Goal: Navigation & Orientation: Find specific page/section

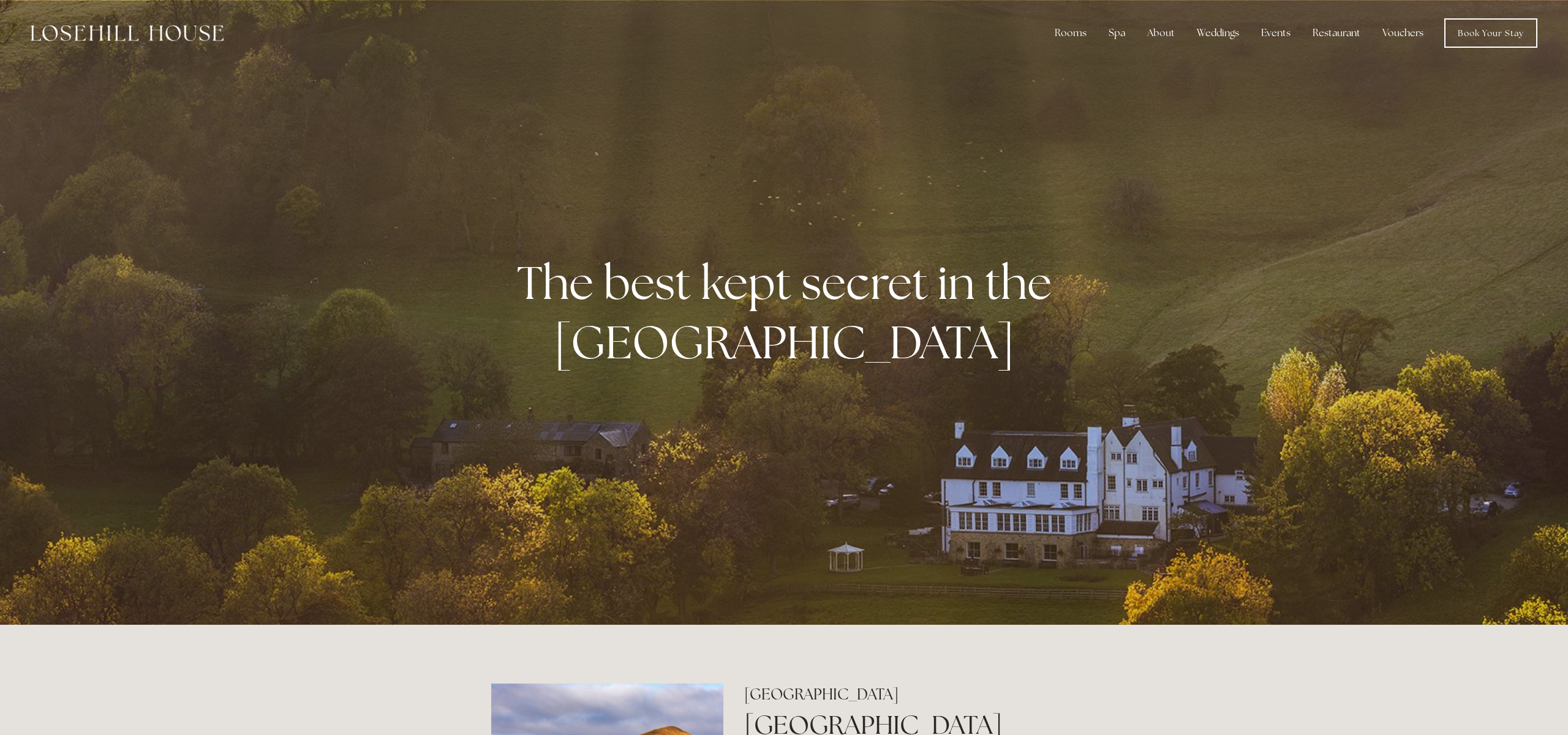
scroll to position [5, 0]
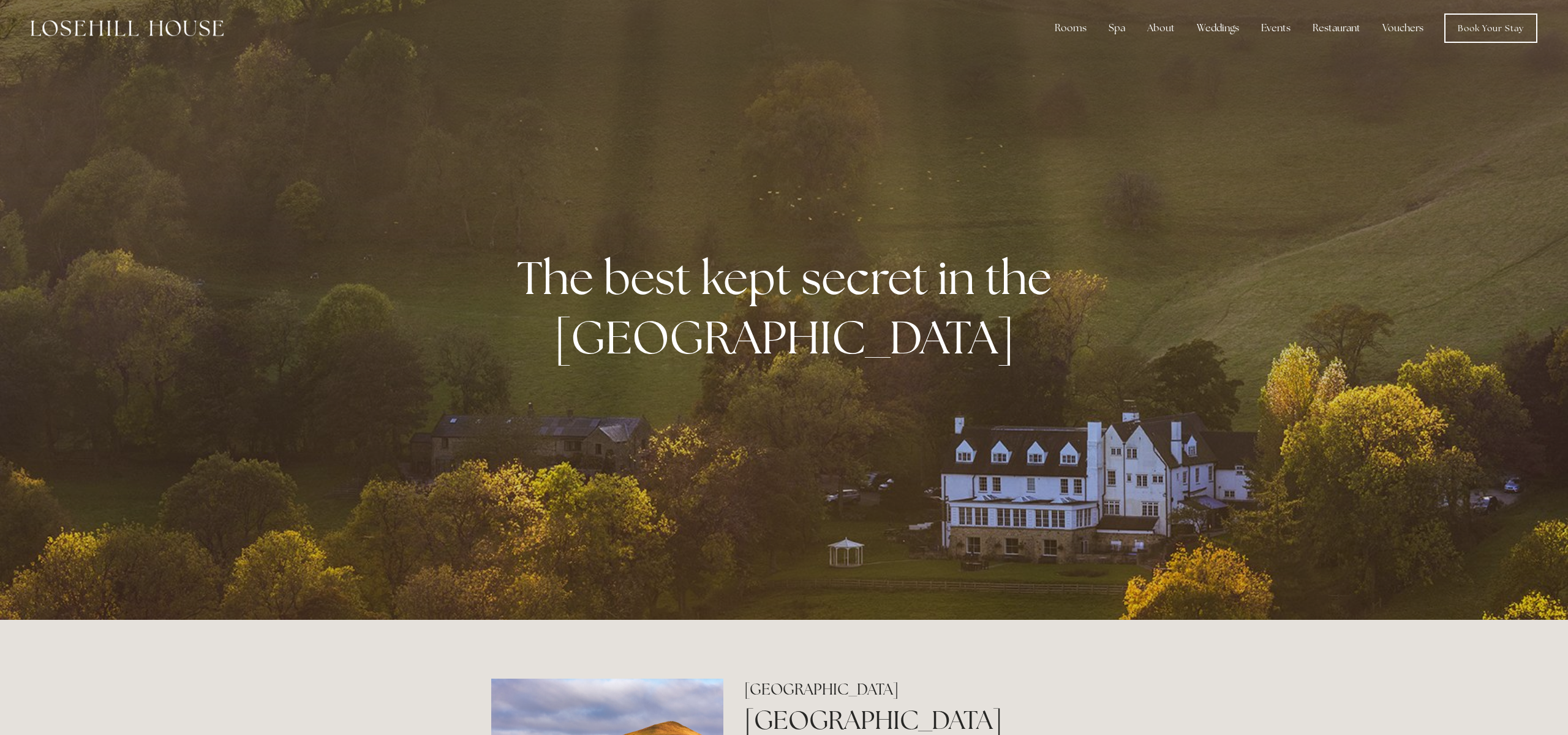
click at [1479, 334] on div at bounding box center [784, 307] width 1568 height 625
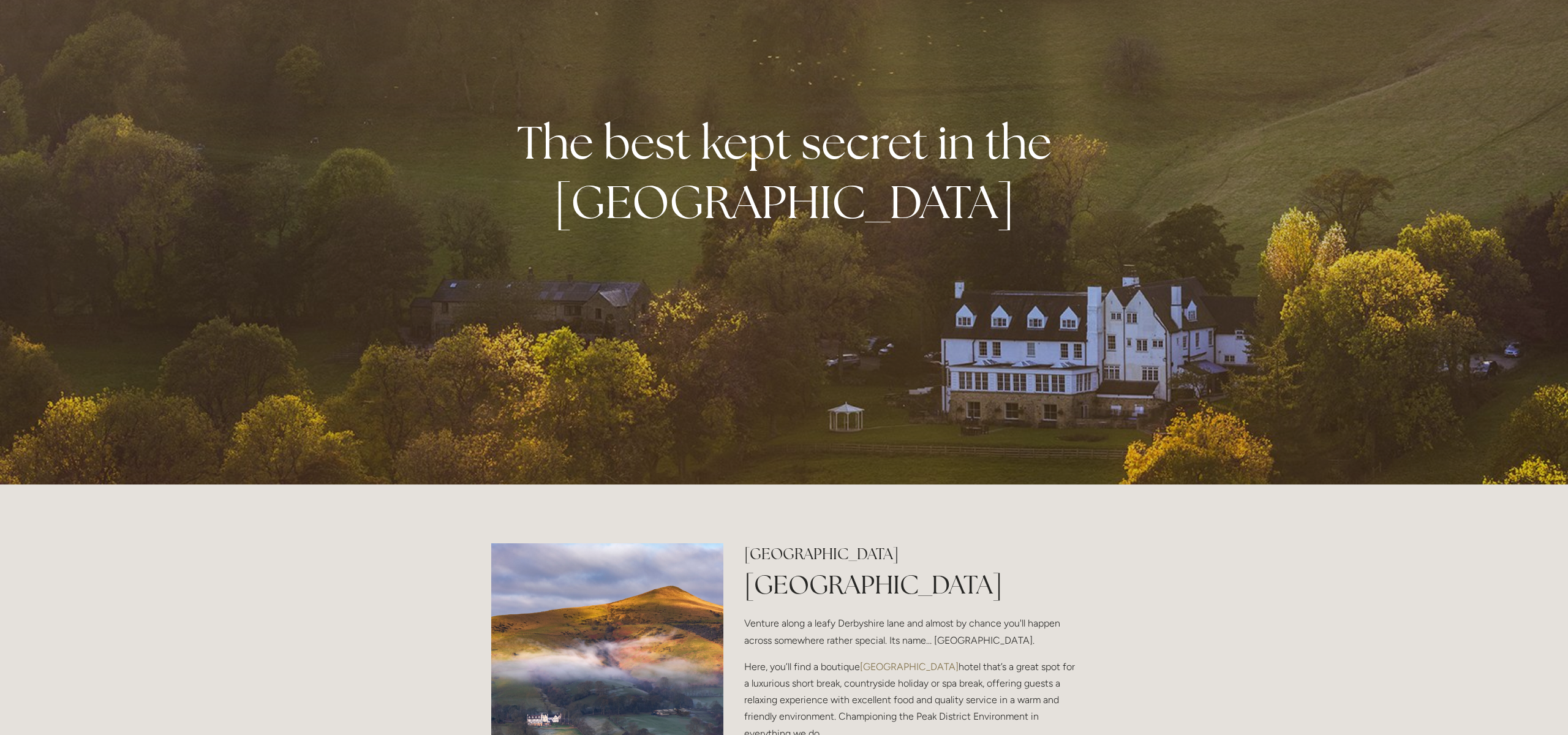
scroll to position [0, 0]
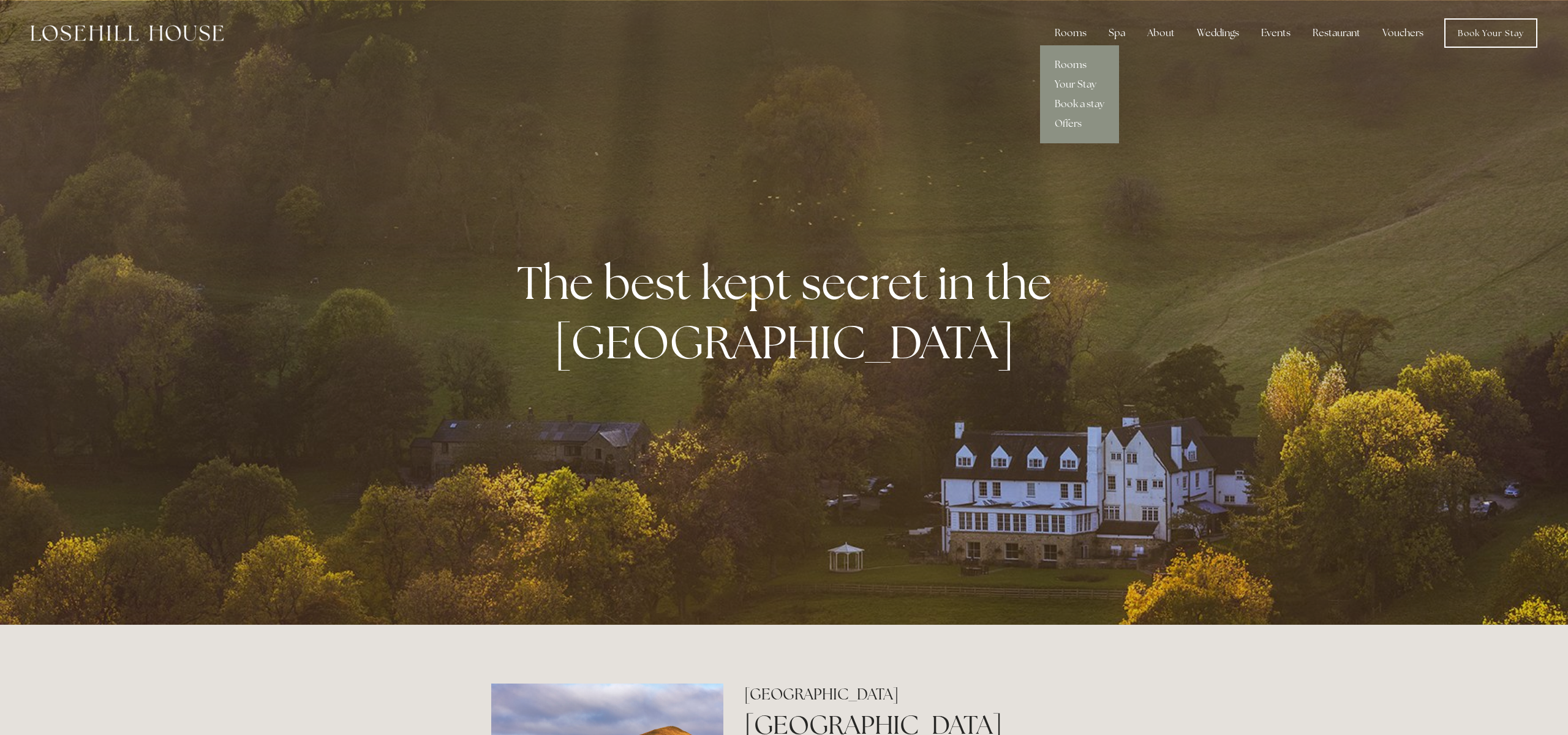
click at [1075, 63] on link "Rooms" at bounding box center [1079, 65] width 79 height 20
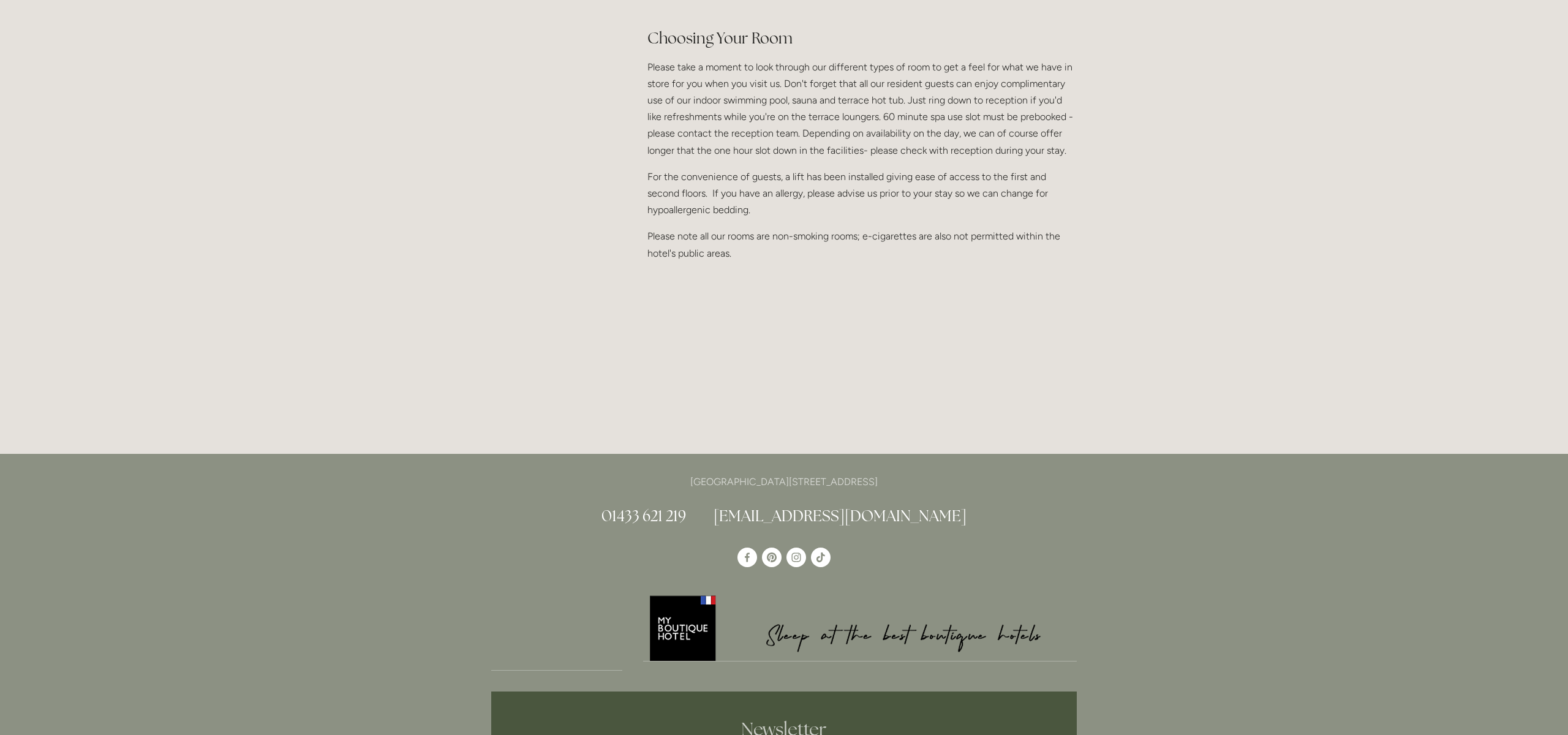
scroll to position [1512, 0]
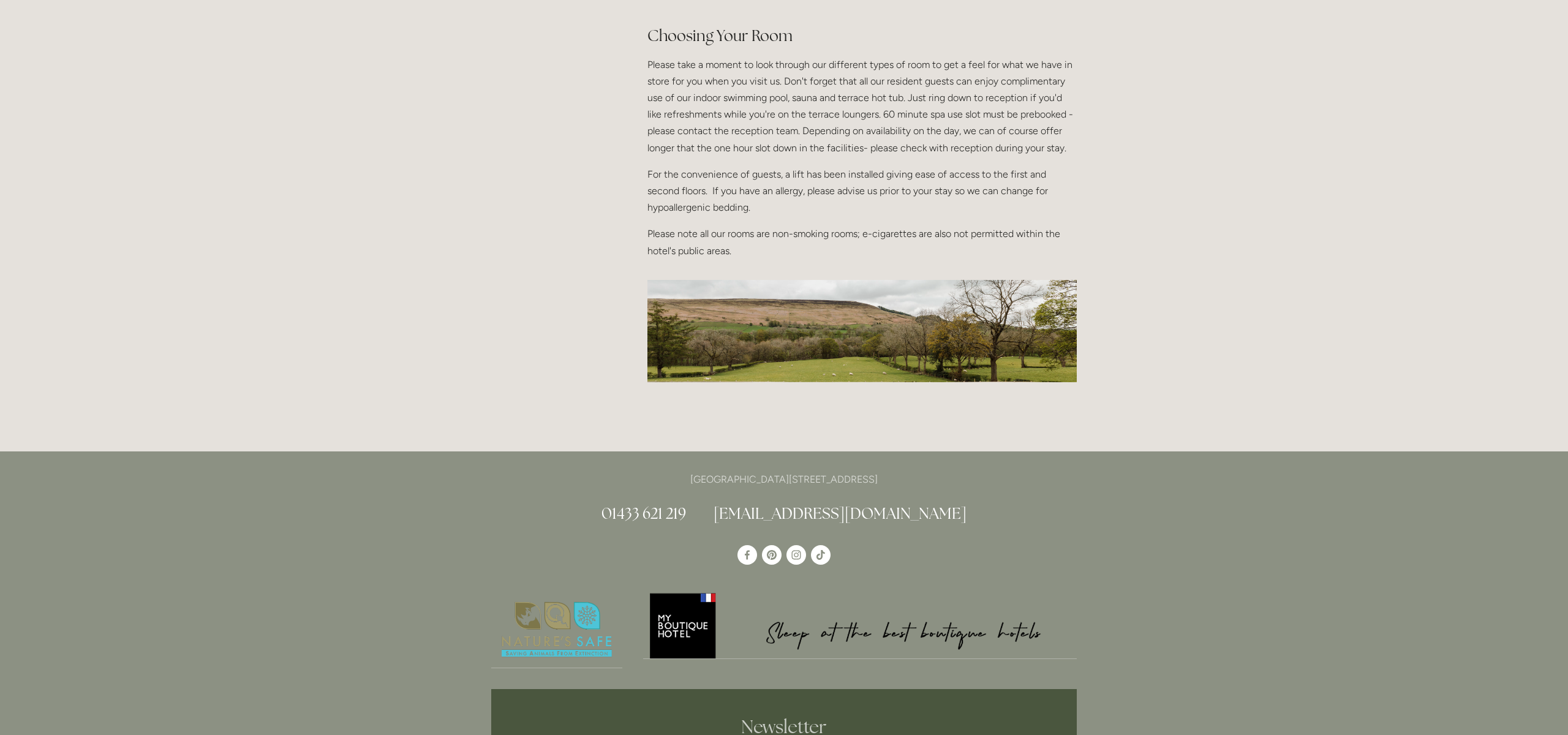
drag, startPoint x: 941, startPoint y: 450, endPoint x: 888, endPoint y: 450, distance: 53.0
click at [886, 471] on p "[GEOGRAPHIC_DATA][STREET_ADDRESS]" at bounding box center [784, 480] width 586 height 17
copy p "S33 6AF"
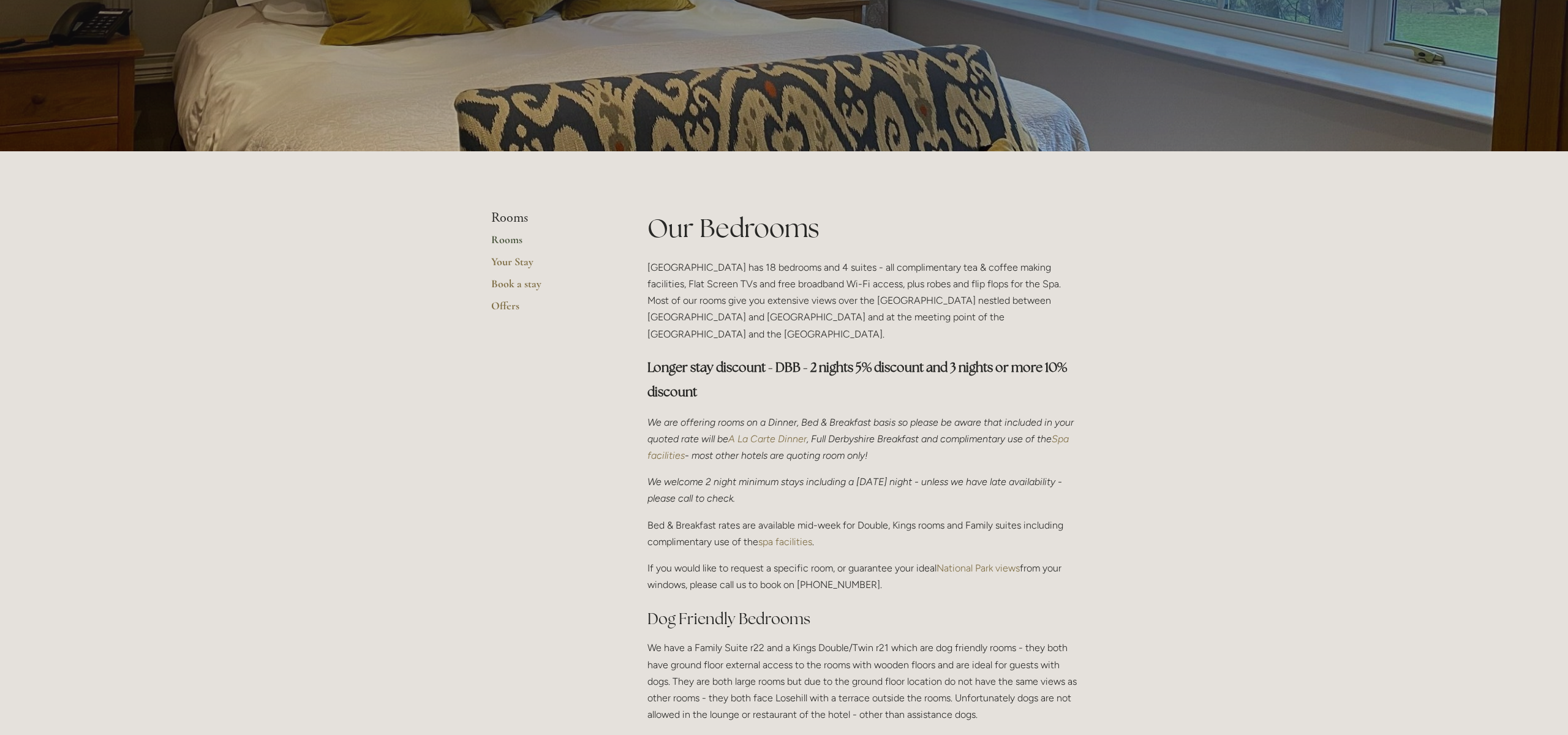
scroll to position [0, 0]
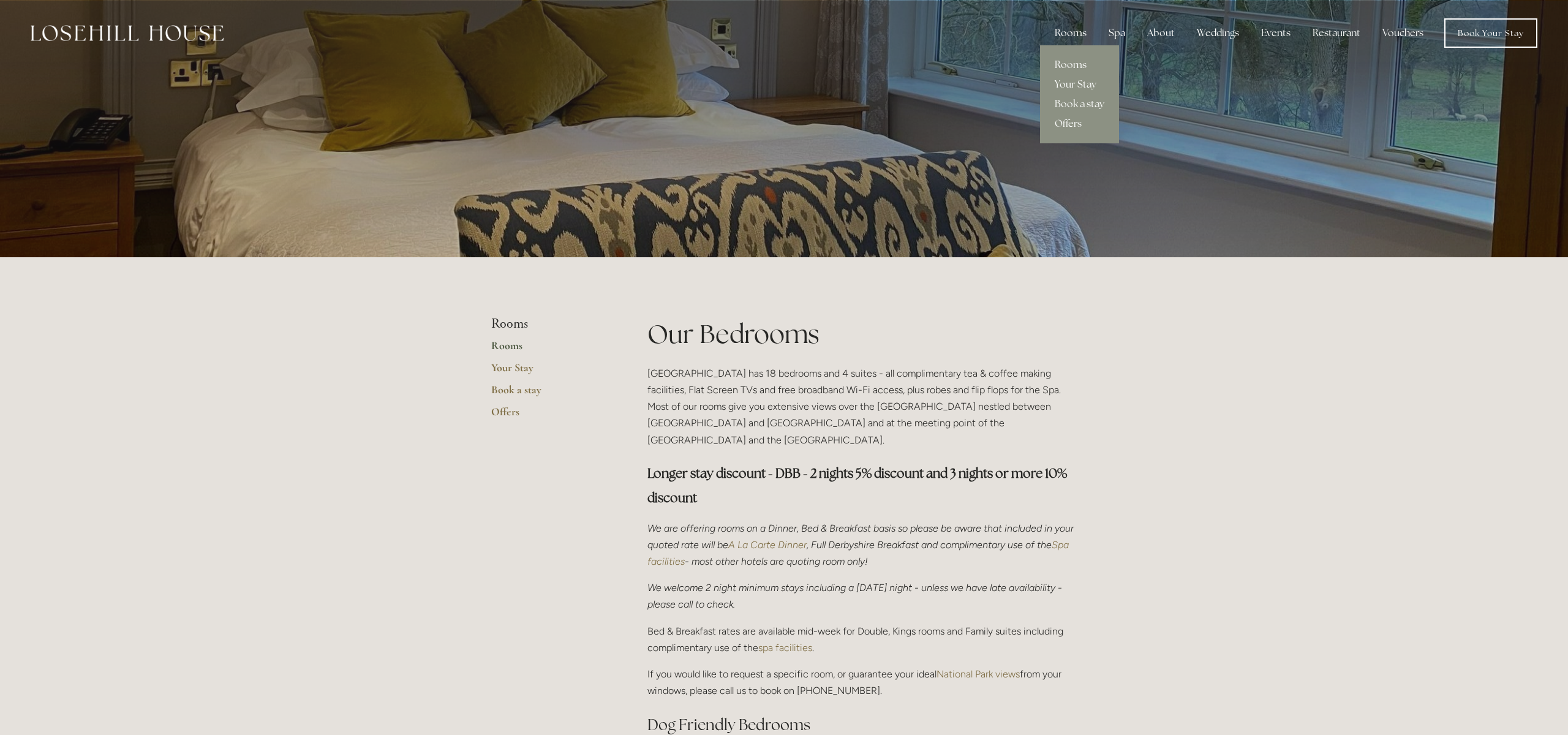
click at [1074, 67] on link "Rooms" at bounding box center [1079, 65] width 79 height 20
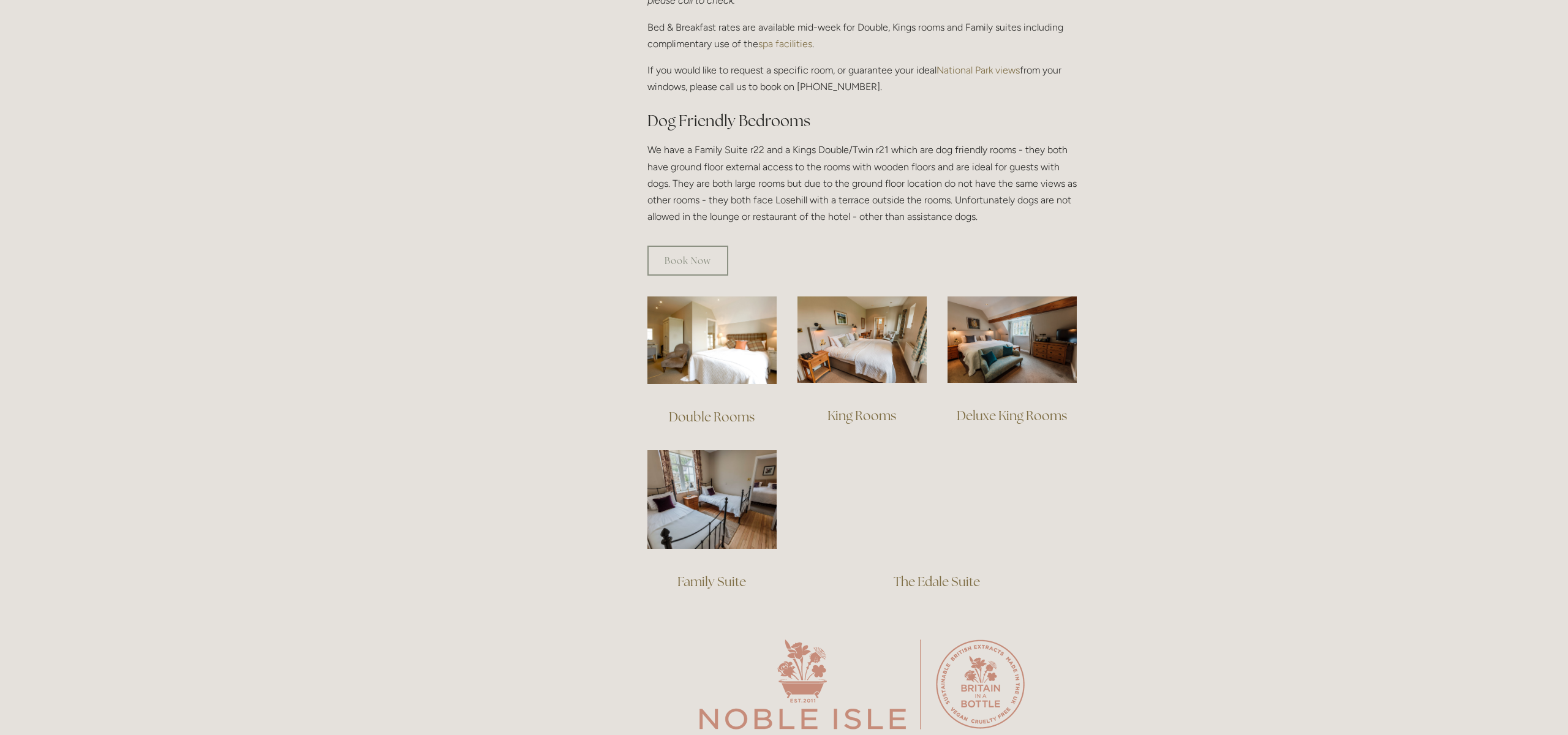
scroll to position [624, 0]
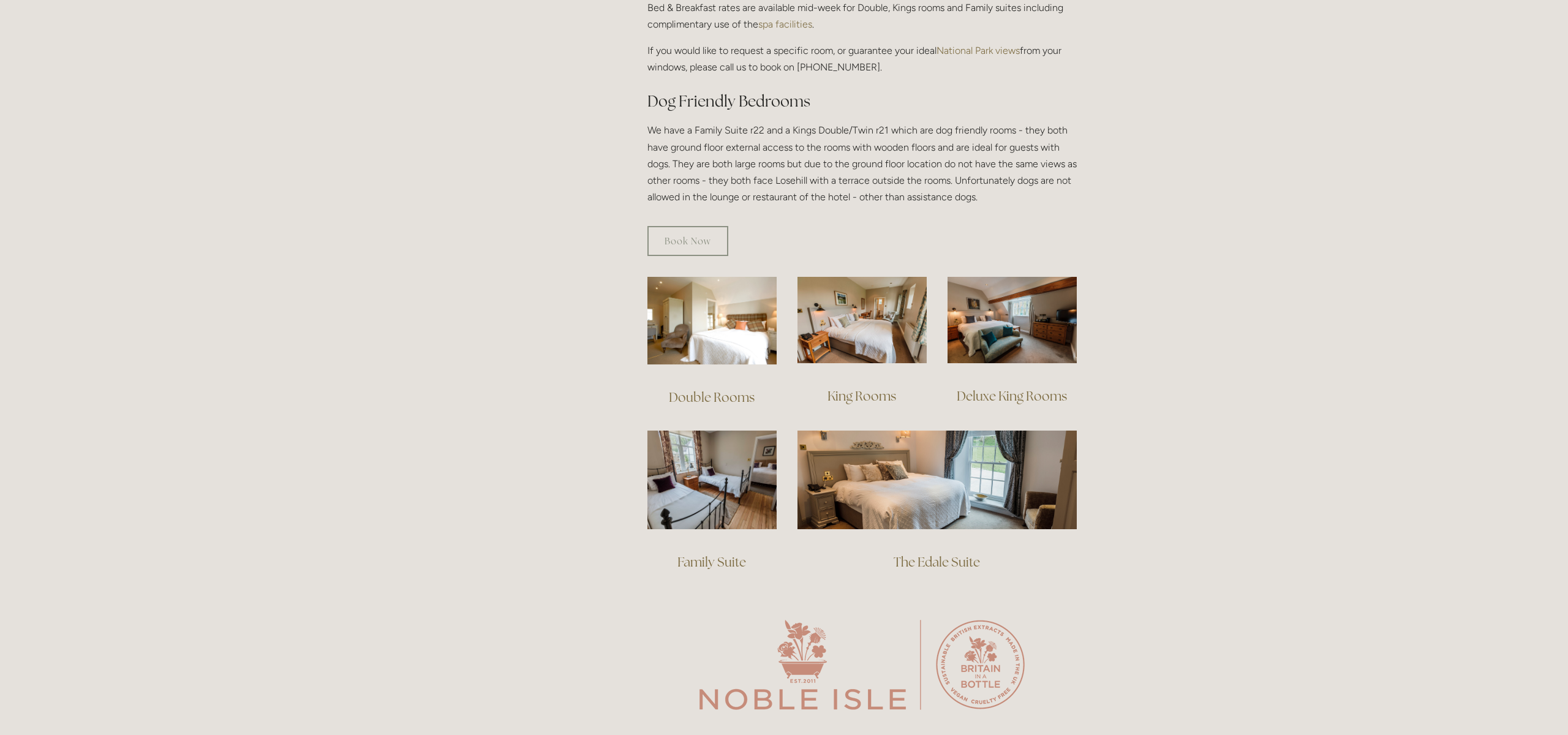
click at [718, 317] on img at bounding box center [712, 320] width 129 height 88
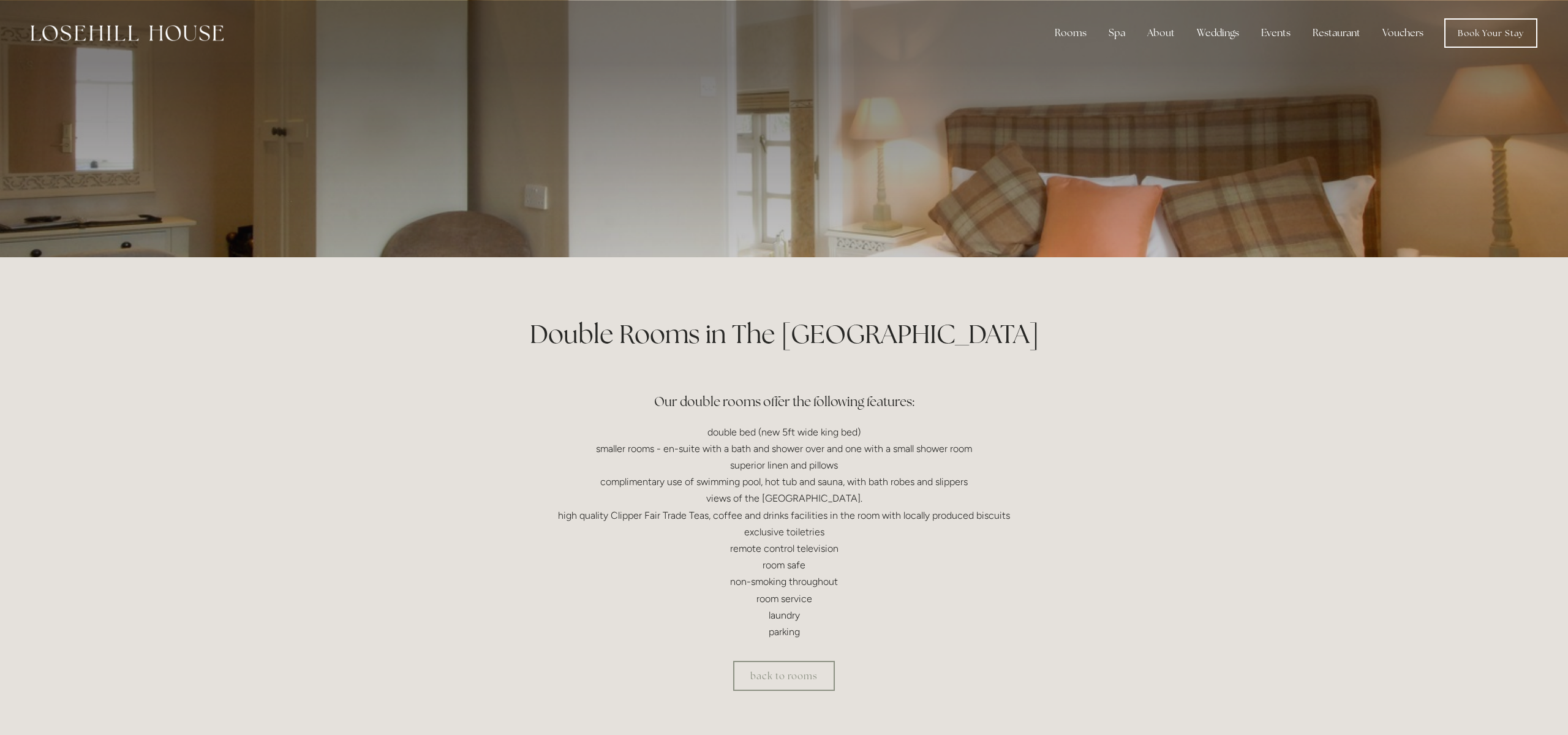
click at [873, 251] on div at bounding box center [784, 129] width 586 height 257
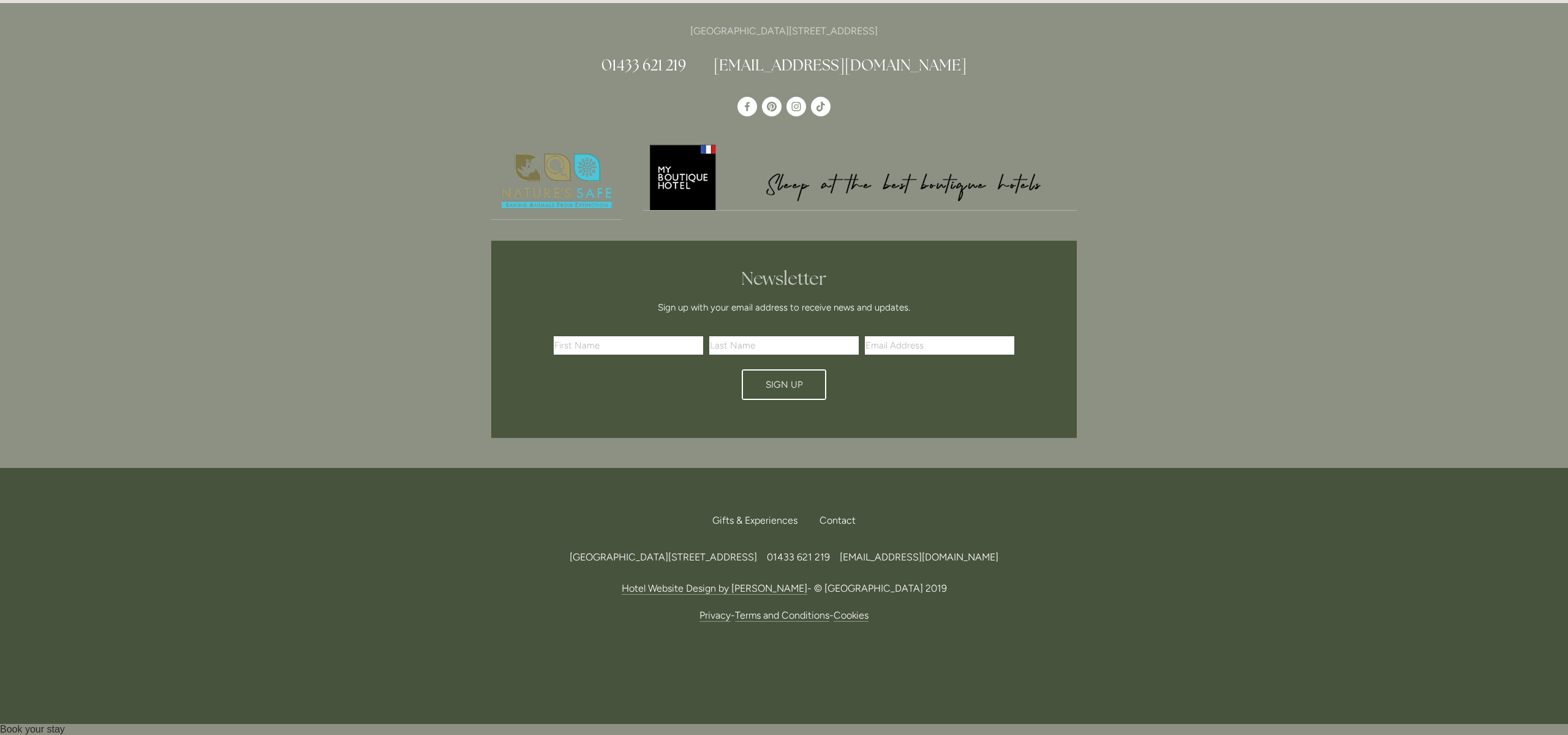
scroll to position [757, 0]
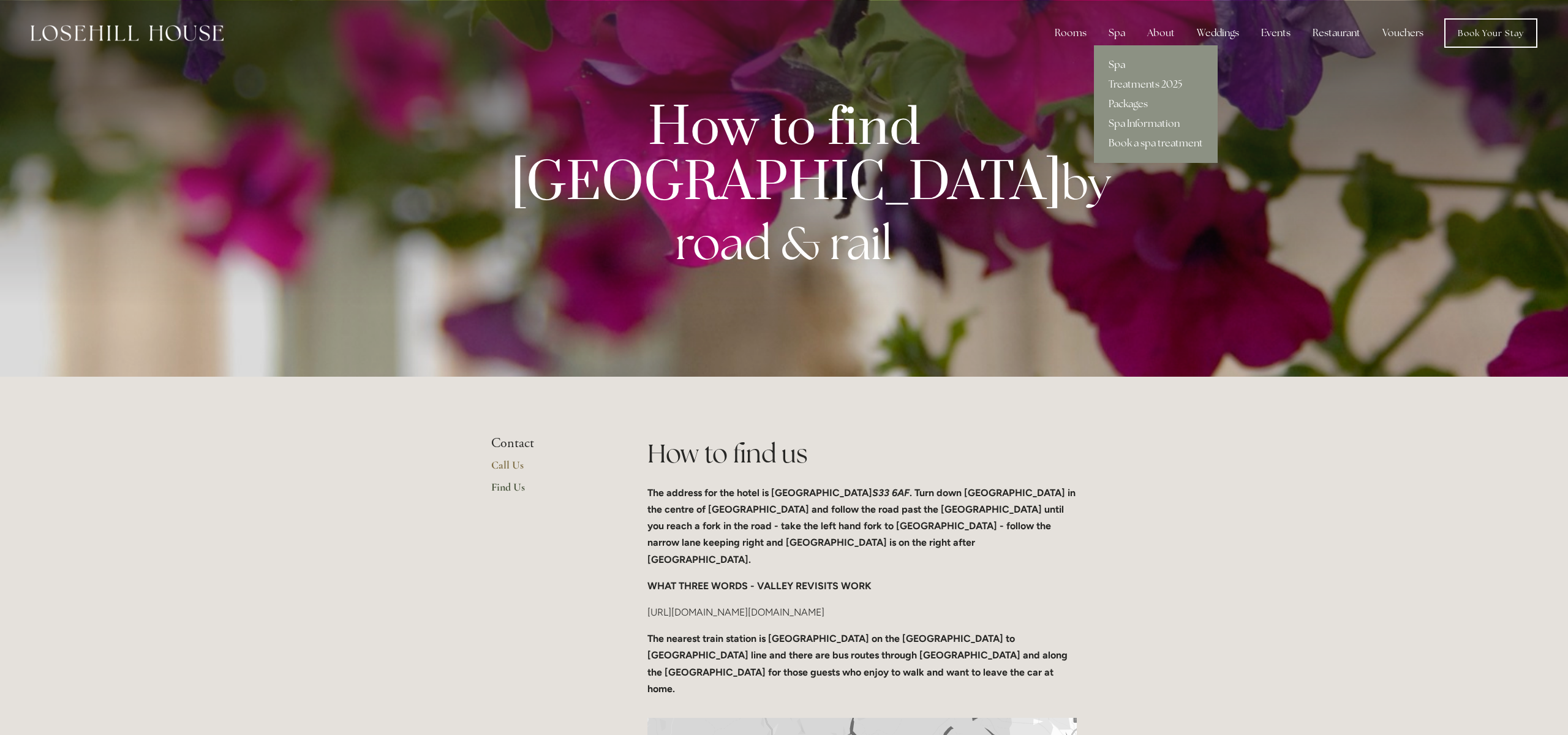
click at [1122, 66] on link "Spa" at bounding box center [1156, 65] width 124 height 20
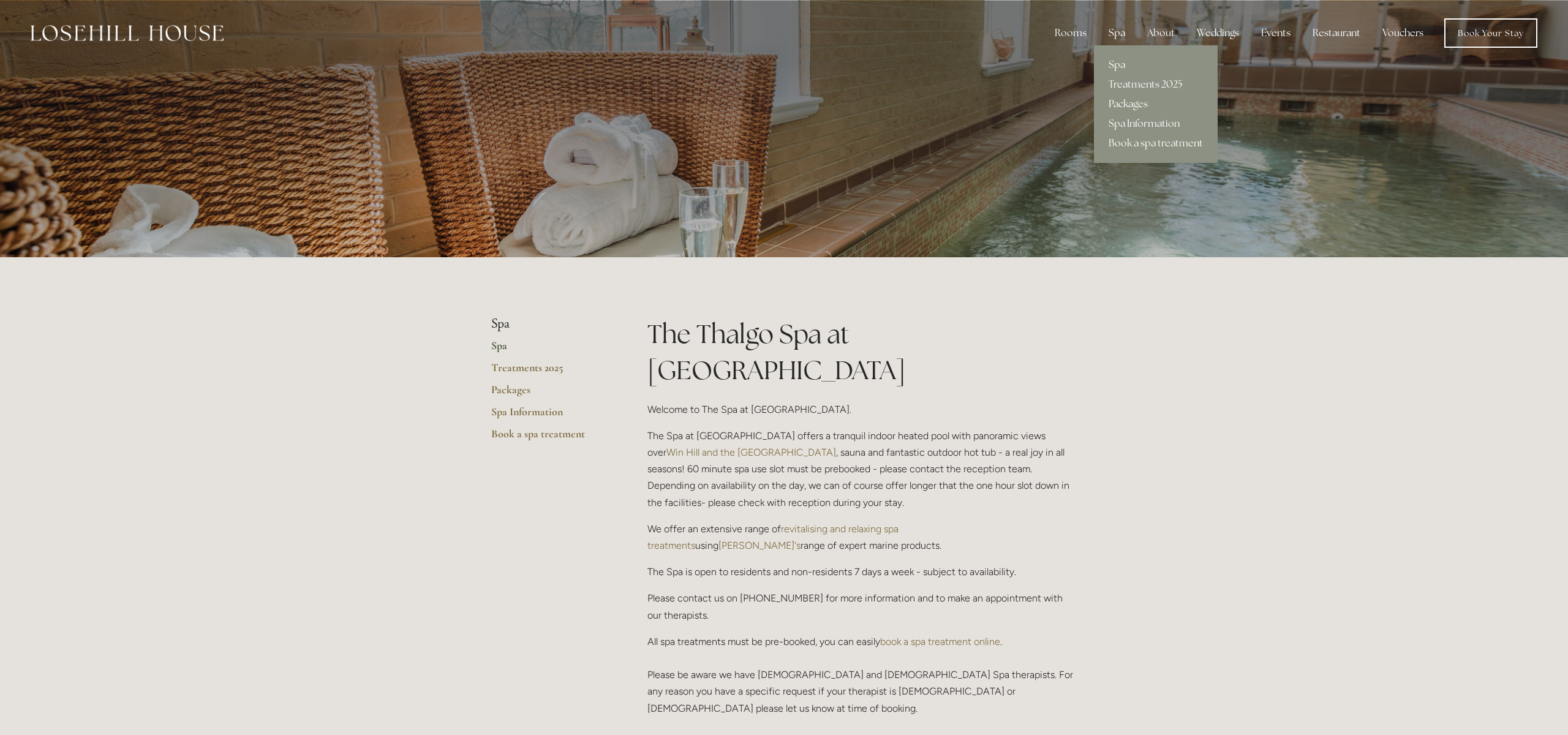
click at [1129, 104] on link "Packages" at bounding box center [1156, 104] width 124 height 20
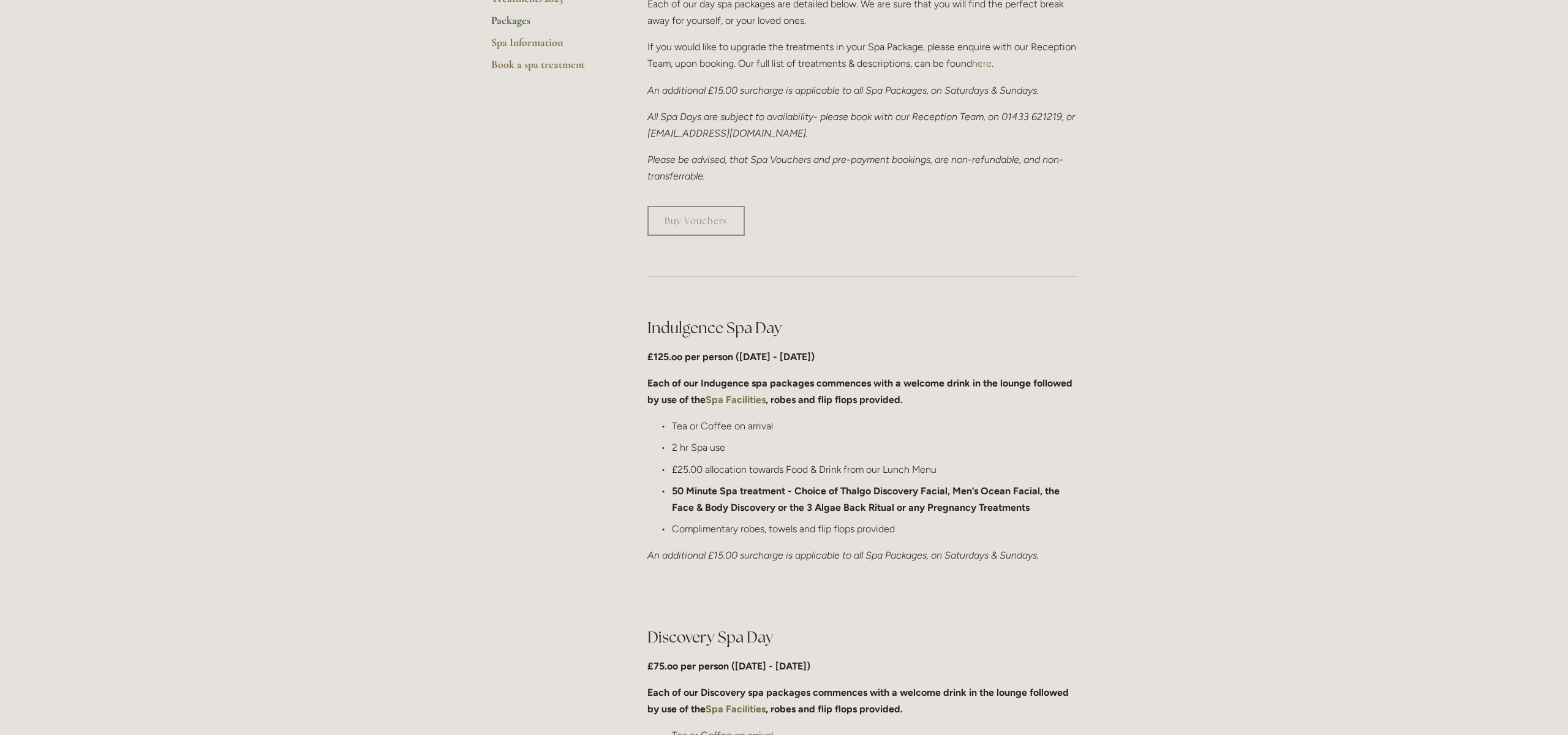
scroll to position [72, 0]
